Goal: Check status: Check status

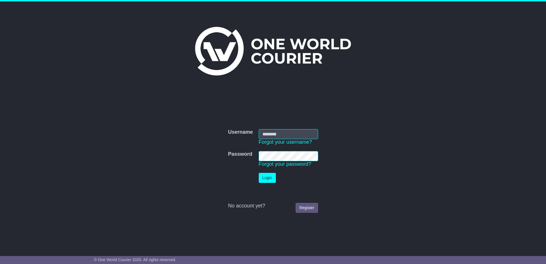
type input "**********"
click at [265, 175] on button "Login" at bounding box center [267, 178] width 17 height 10
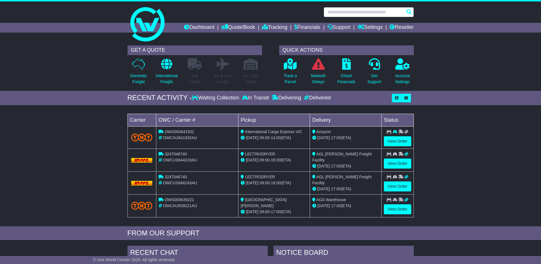
click at [357, 11] on input "text" at bounding box center [369, 12] width 90 height 10
paste input "**********"
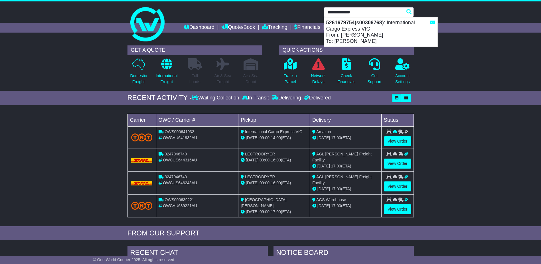
click at [364, 31] on div "5261679754(s00306768) : International Cargo Express VIC From: JEROME LIEB To: J…" at bounding box center [381, 31] width 114 height 29
type input "**********"
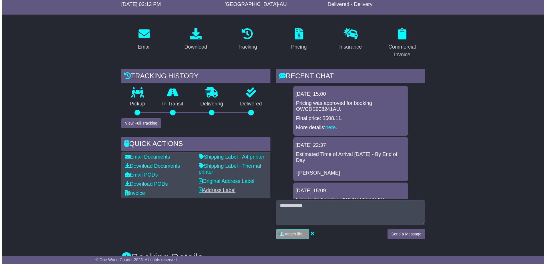
scroll to position [86, 0]
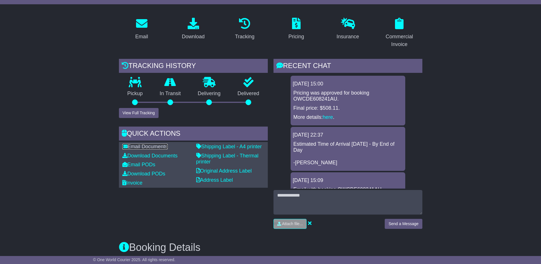
click at [159, 148] on link "Email Documents" at bounding box center [144, 147] width 45 height 6
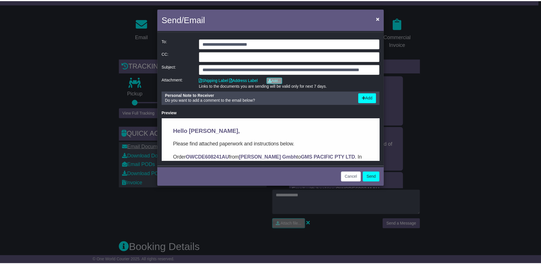
scroll to position [0, 0]
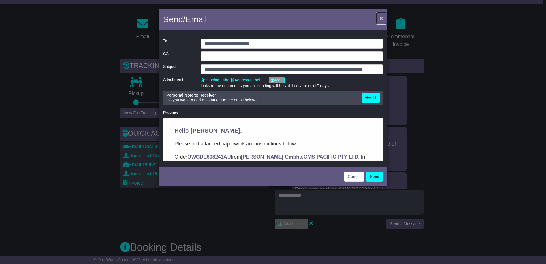
click at [383, 18] on button "×" at bounding box center [380, 18] width 9 height 12
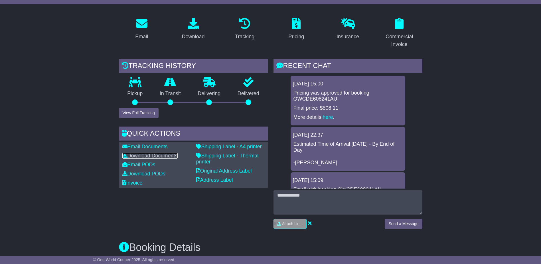
click at [146, 156] on link "Download Documents" at bounding box center [149, 156] width 55 height 6
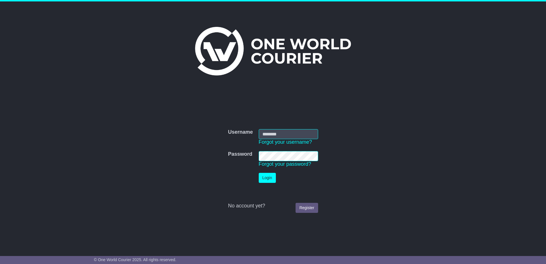
type input "**********"
click at [266, 177] on button "Login" at bounding box center [267, 178] width 17 height 10
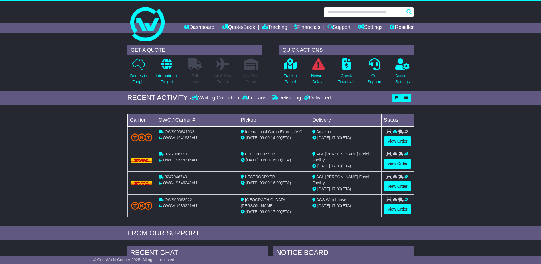
click at [350, 12] on input "text" at bounding box center [369, 12] width 90 height 10
paste input "**********"
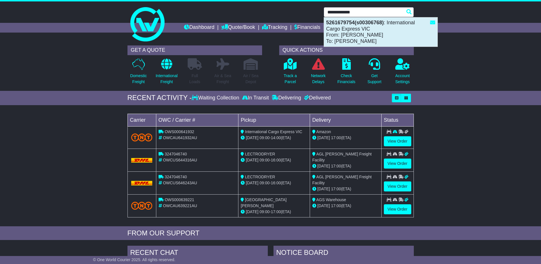
click at [359, 34] on div "5261679754(s00306768) : International Cargo Express VIC From: JEROME LIEB To: J…" at bounding box center [381, 31] width 114 height 29
type input "**********"
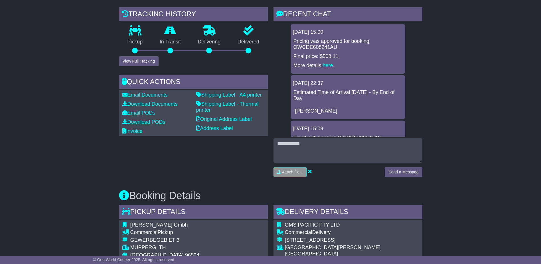
scroll to position [143, 0]
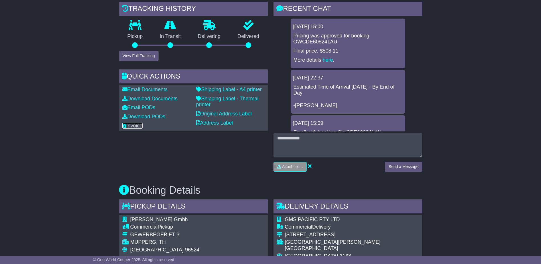
click at [130, 123] on link "Invoice" at bounding box center [132, 126] width 20 height 6
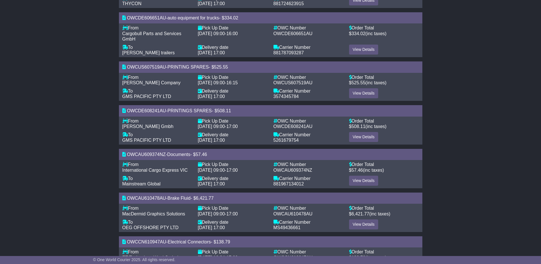
scroll to position [171, 0]
click at [364, 136] on link "View Details" at bounding box center [363, 137] width 29 height 10
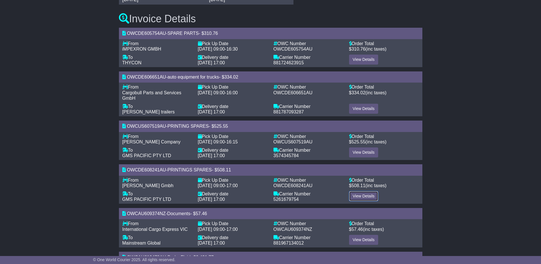
scroll to position [0, 0]
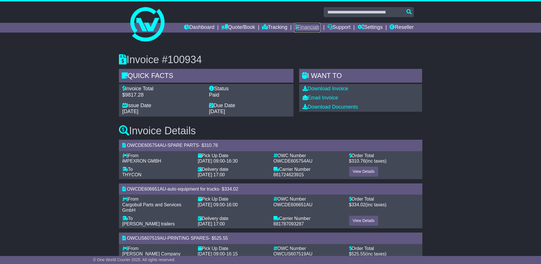
click at [307, 28] on link "Financials" at bounding box center [308, 28] width 26 height 10
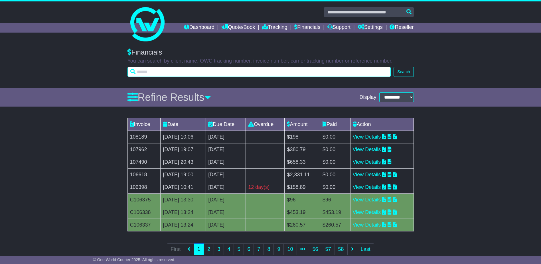
click at [150, 72] on input "text" at bounding box center [260, 72] width 264 height 10
type input "******"
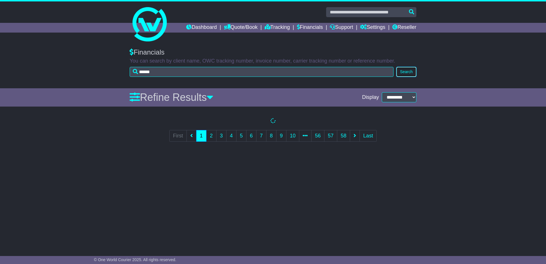
click at [402, 74] on button "Search" at bounding box center [406, 72] width 20 height 10
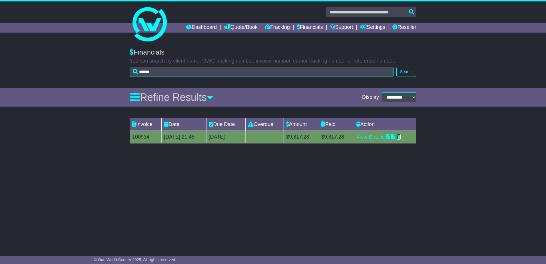
click at [400, 136] on icon at bounding box center [398, 136] width 4 height 5
click at [372, 137] on link "View Details" at bounding box center [370, 137] width 28 height 6
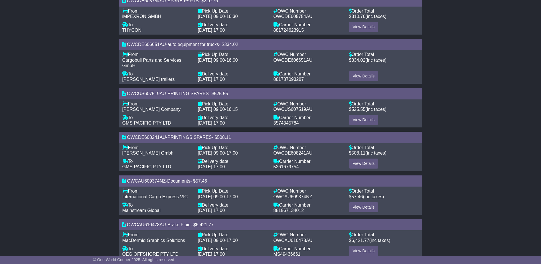
scroll to position [171, 0]
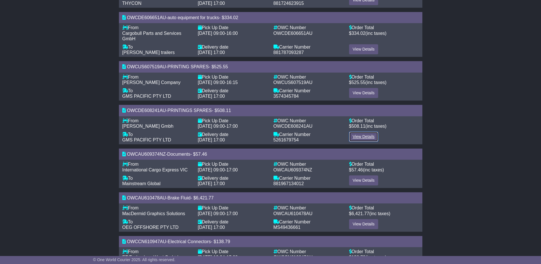
click at [356, 136] on link "View Details" at bounding box center [363, 137] width 29 height 10
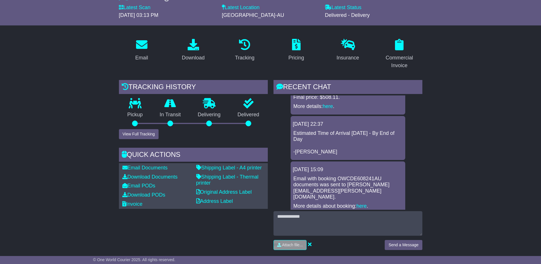
scroll to position [114, 0]
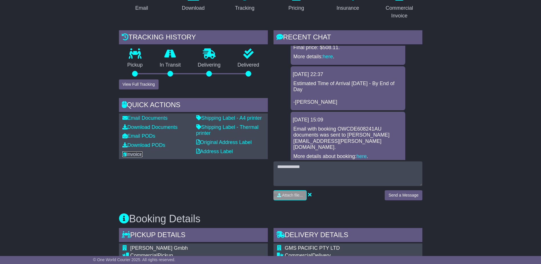
click at [140, 154] on link "Invoice" at bounding box center [132, 154] width 20 height 6
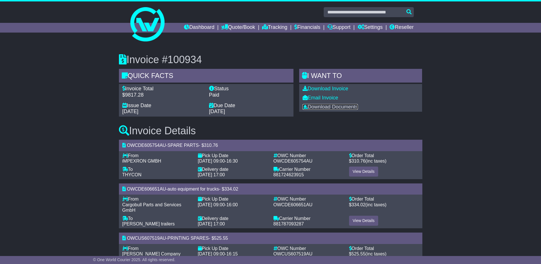
click at [340, 107] on link "Download Documents" at bounding box center [330, 107] width 55 height 6
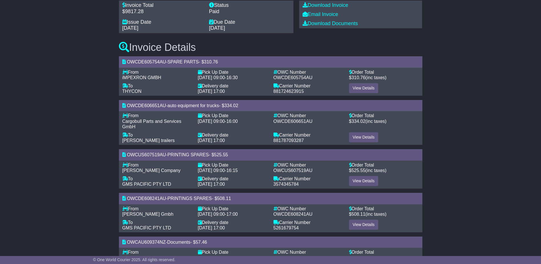
scroll to position [86, 0]
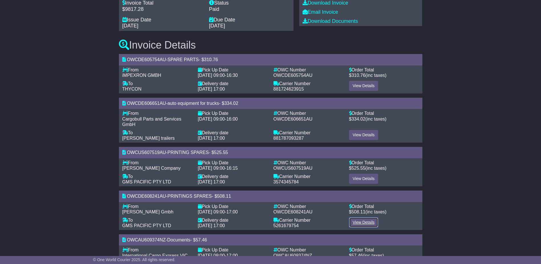
click at [364, 221] on link "View Details" at bounding box center [363, 222] width 29 height 10
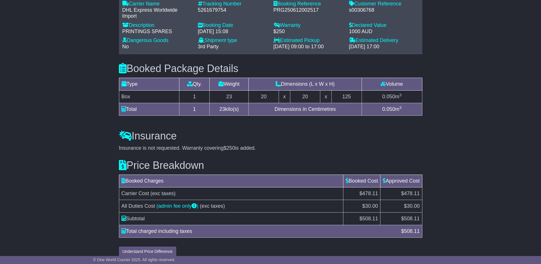
scroll to position [459, 0]
